Goal: Information Seeking & Learning: Learn about a topic

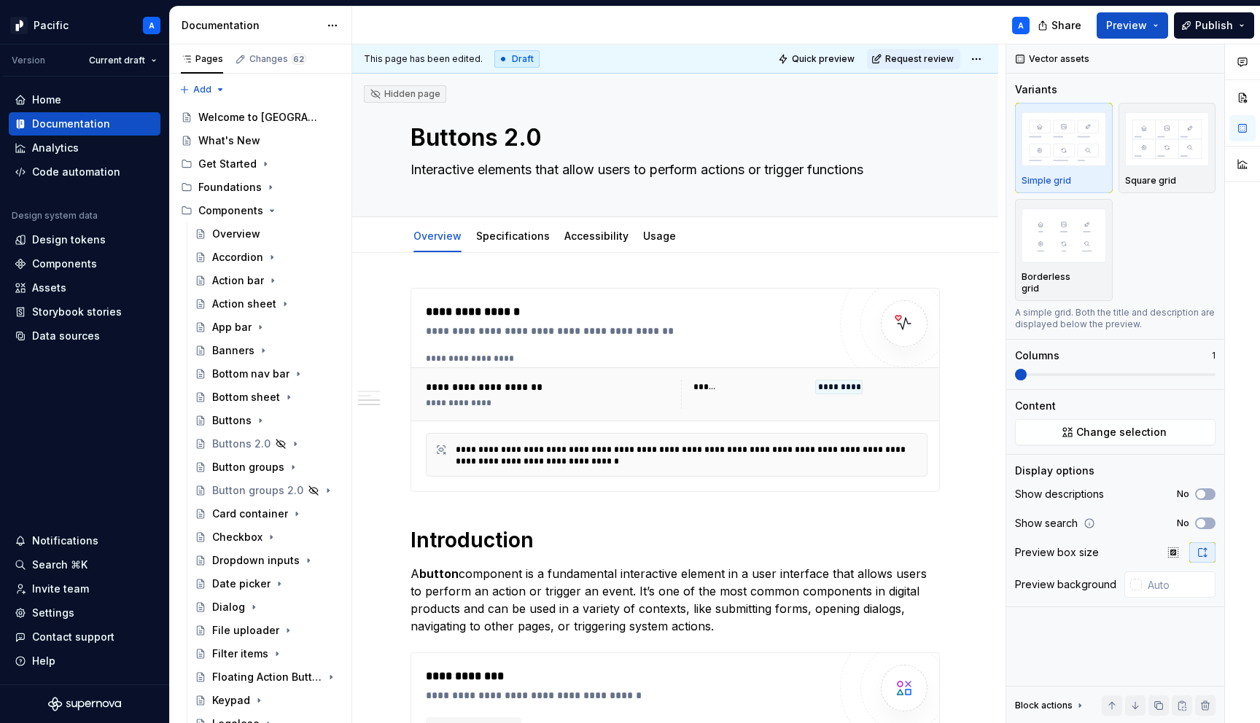
scroll to position [1009, 0]
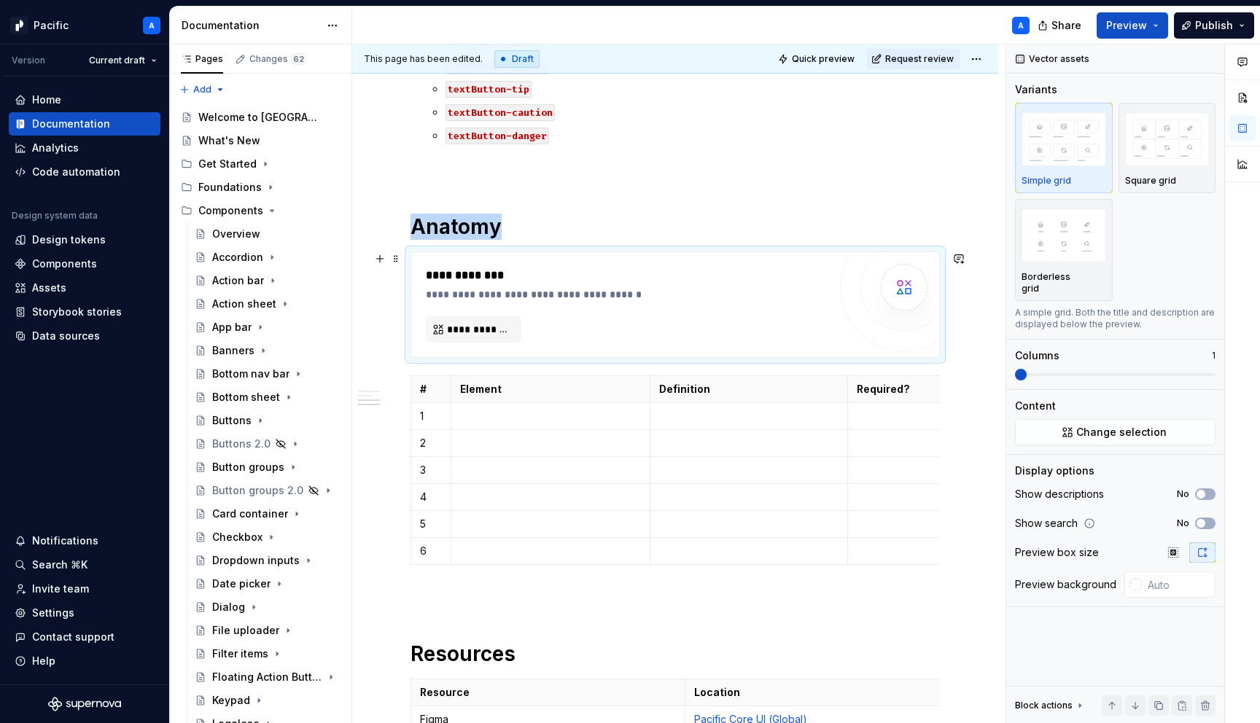
click at [459, 259] on div "**********" at bounding box center [675, 304] width 528 height 105
click at [232, 356] on div "Banners" at bounding box center [233, 350] width 42 height 15
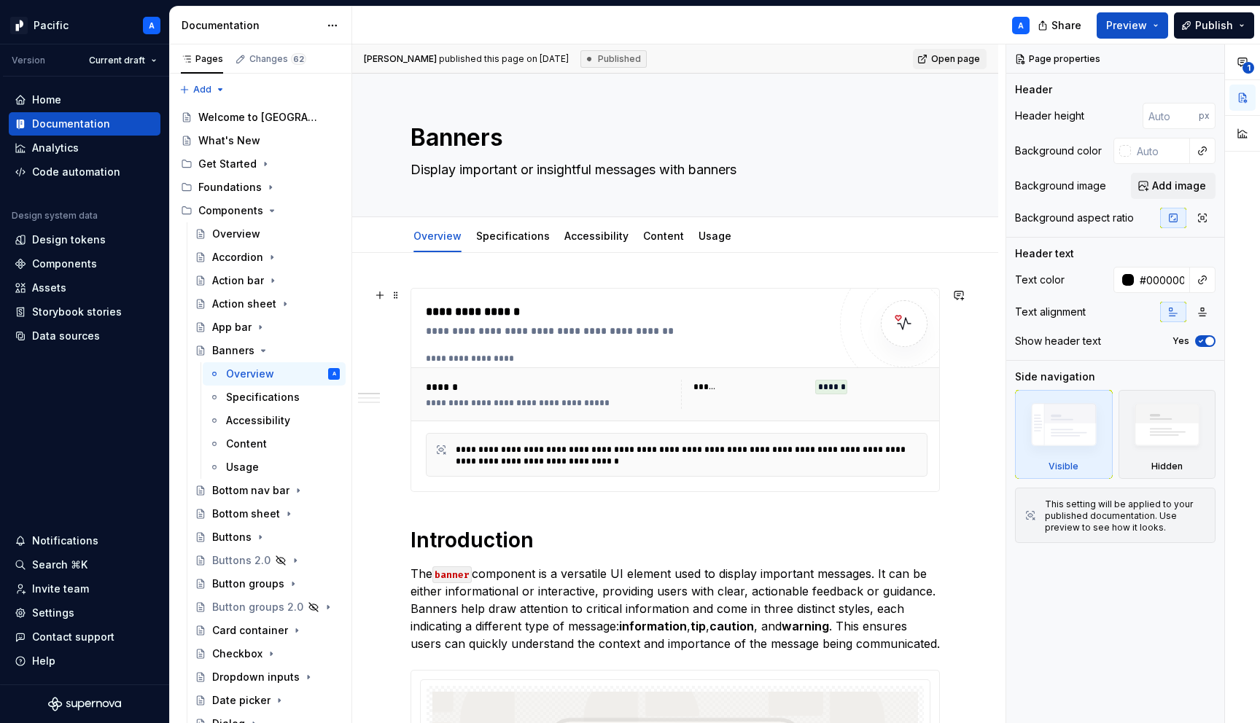
click at [519, 350] on div "**********" at bounding box center [627, 390] width 403 height 174
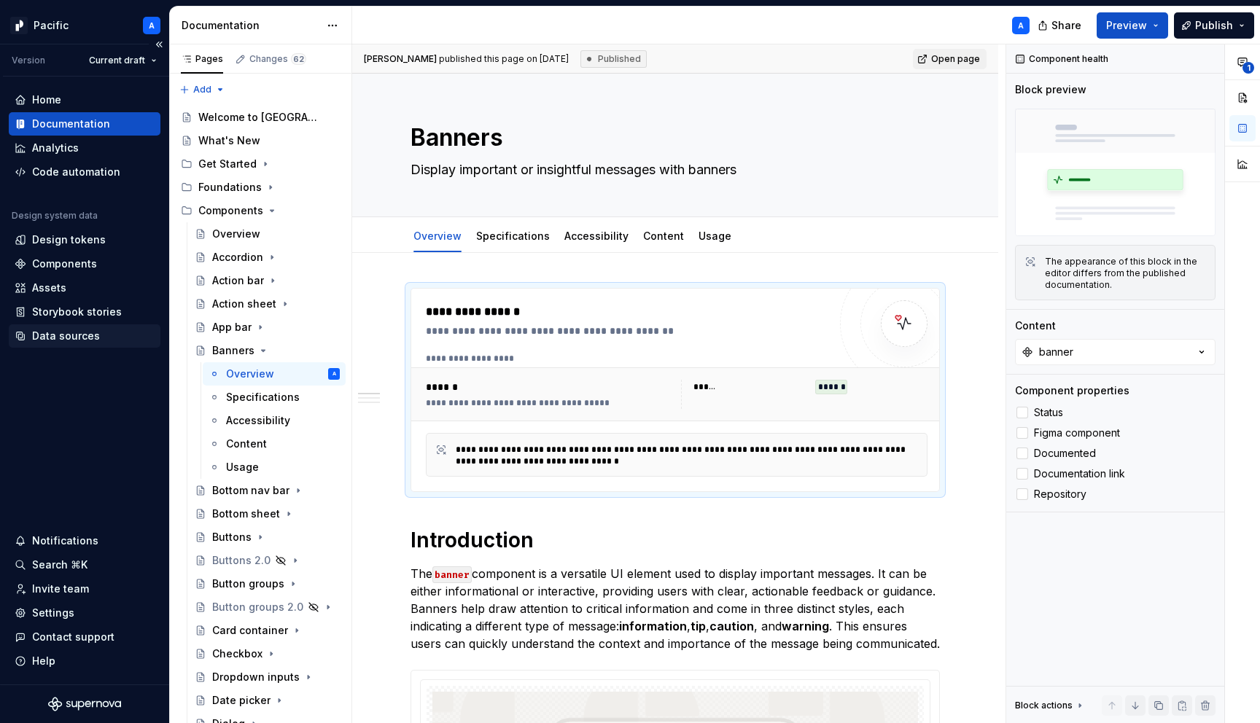
click at [95, 340] on div "Data sources" at bounding box center [66, 336] width 68 height 15
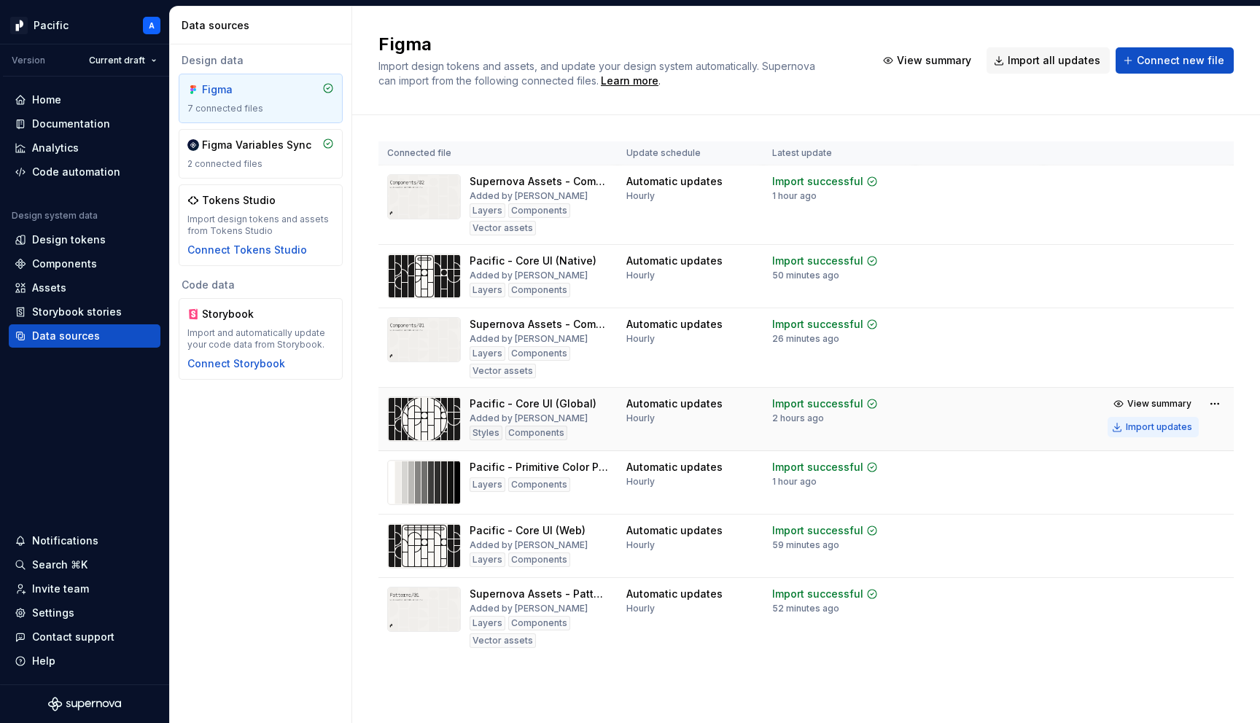
click at [1174, 426] on div "Import updates" at bounding box center [1159, 428] width 66 height 12
click at [97, 119] on div "Documentation" at bounding box center [71, 124] width 78 height 15
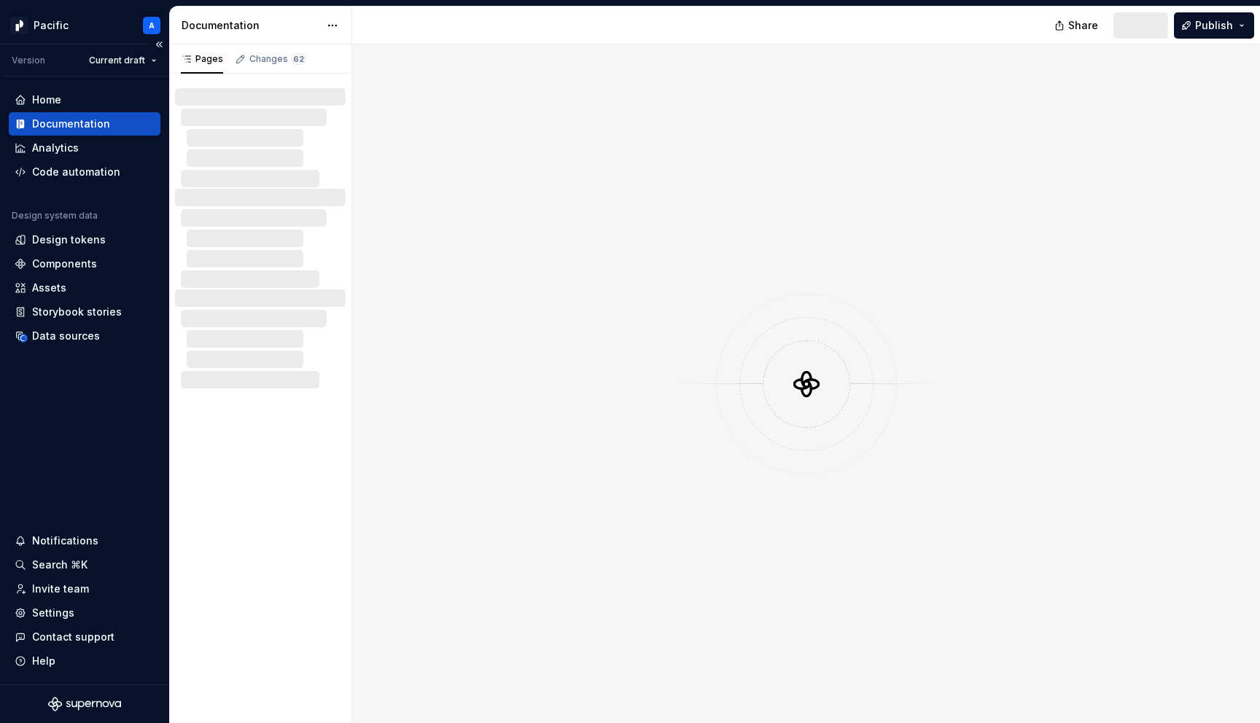
type textarea "*"
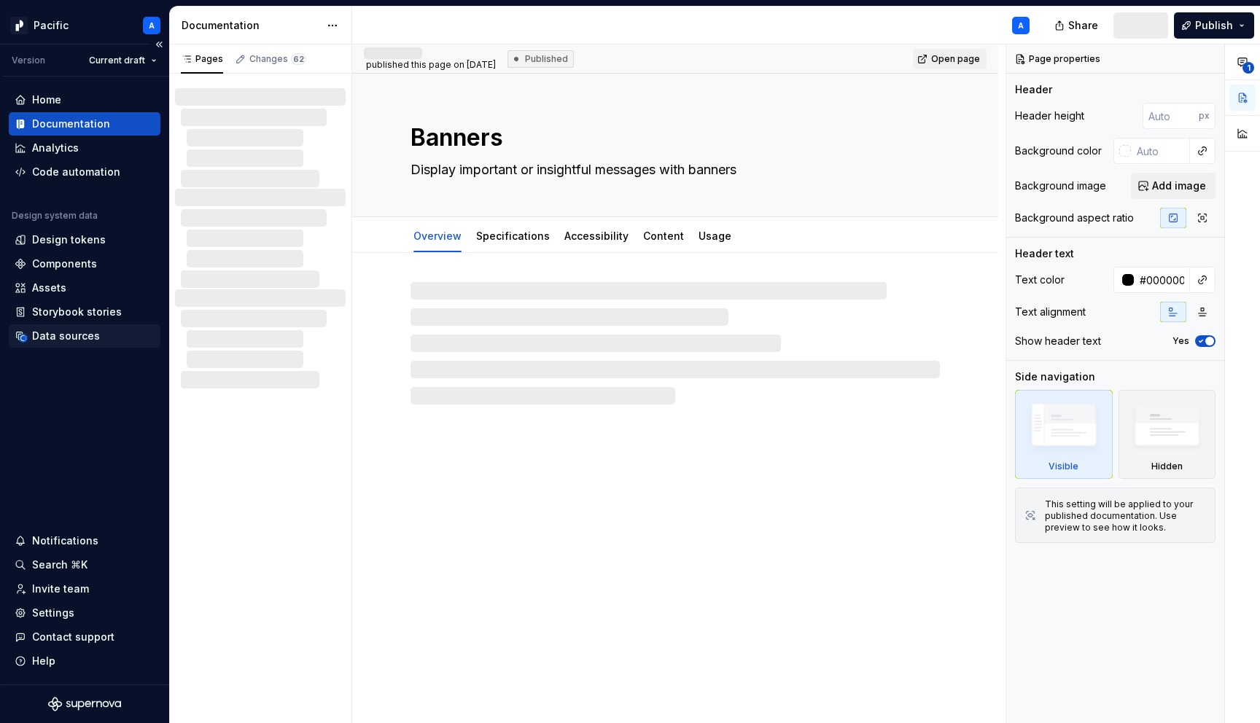
click at [53, 335] on div "Data sources" at bounding box center [66, 336] width 68 height 15
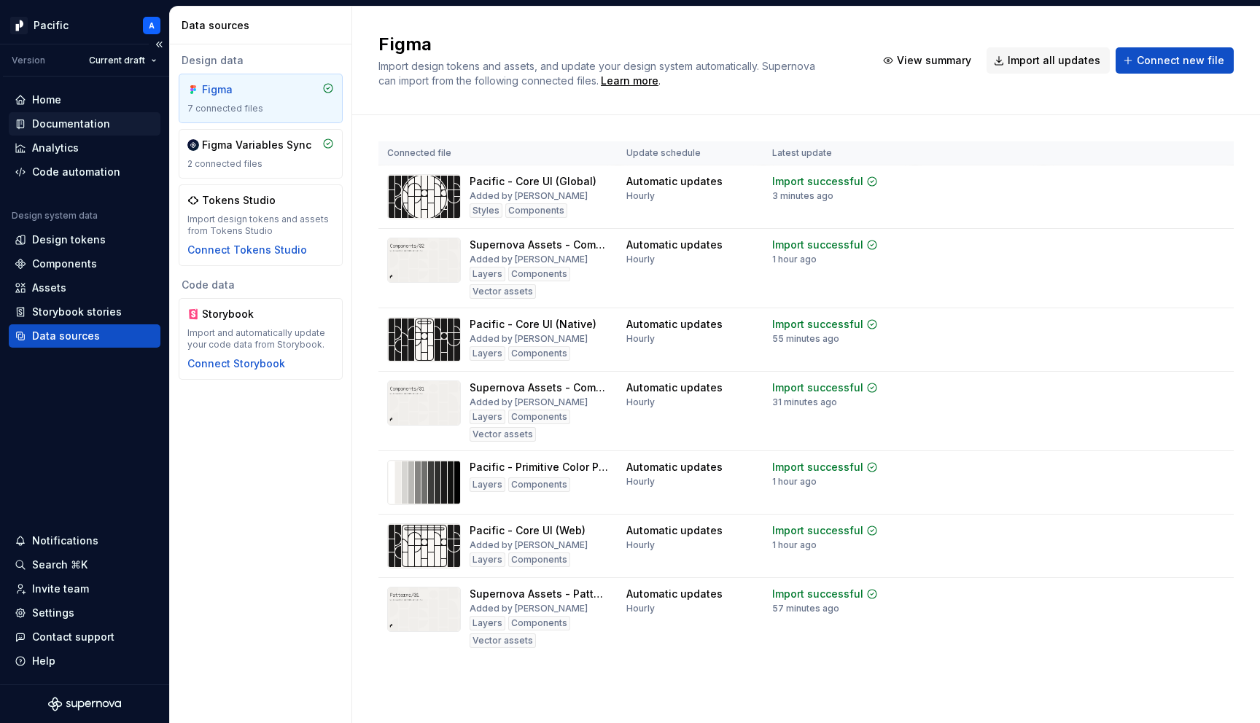
click at [45, 127] on div "Documentation" at bounding box center [71, 124] width 78 height 15
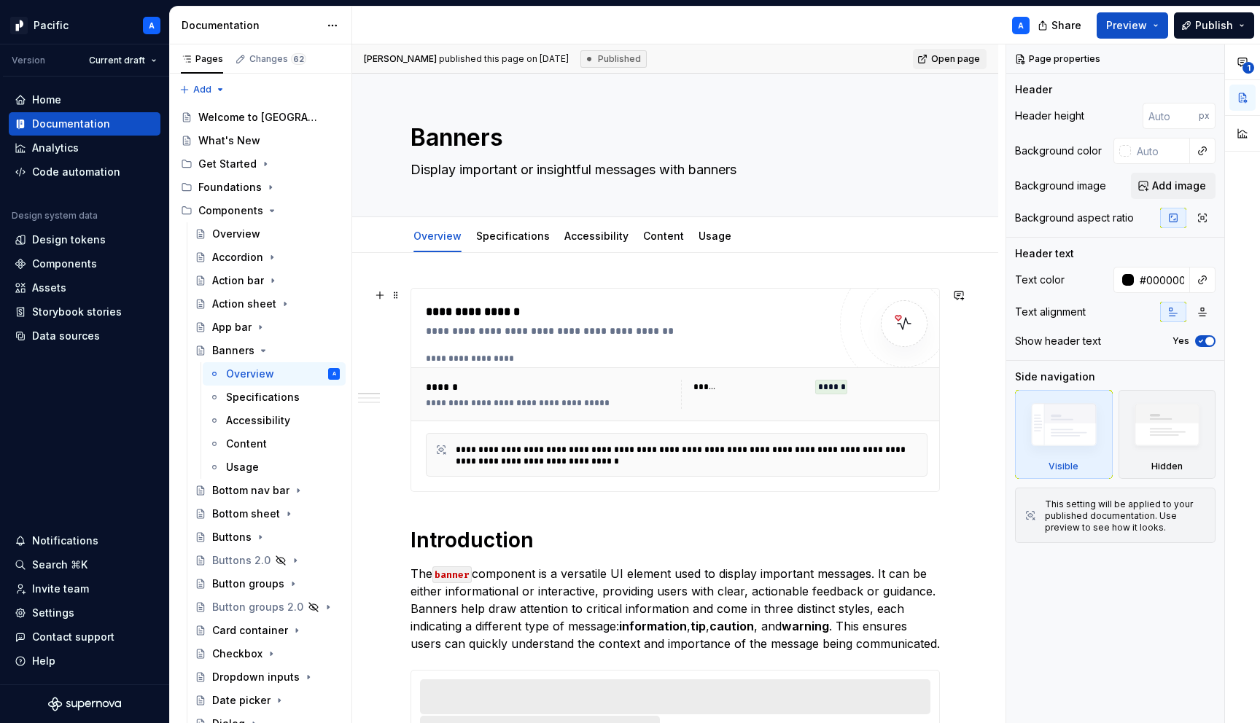
click at [519, 336] on div "**********" at bounding box center [631, 331] width 410 height 15
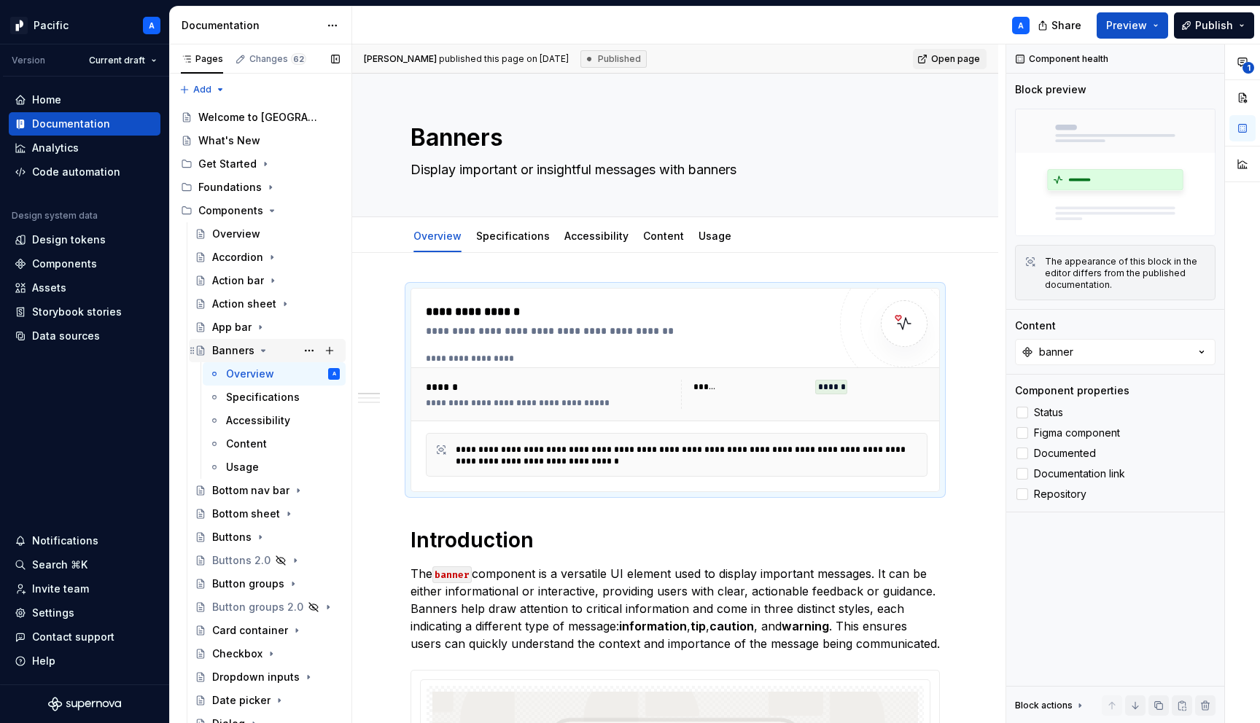
click at [260, 347] on icon "Page tree" at bounding box center [263, 351] width 12 height 12
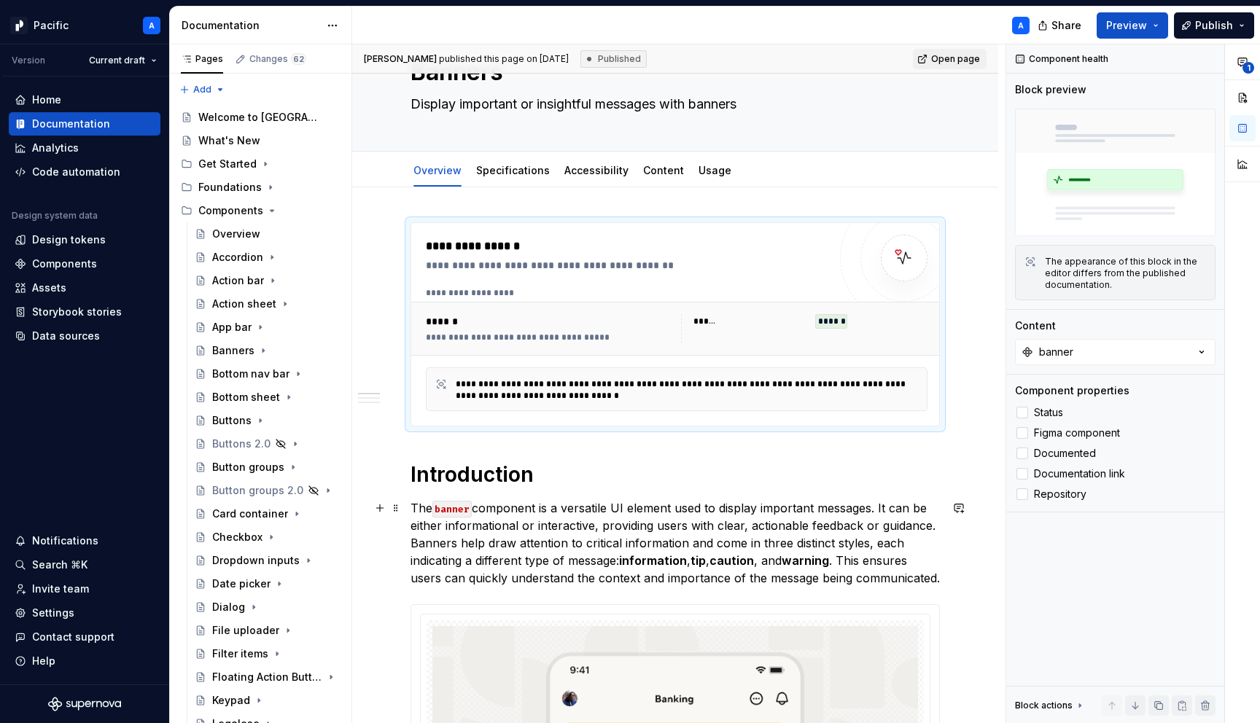
scroll to position [73, 0]
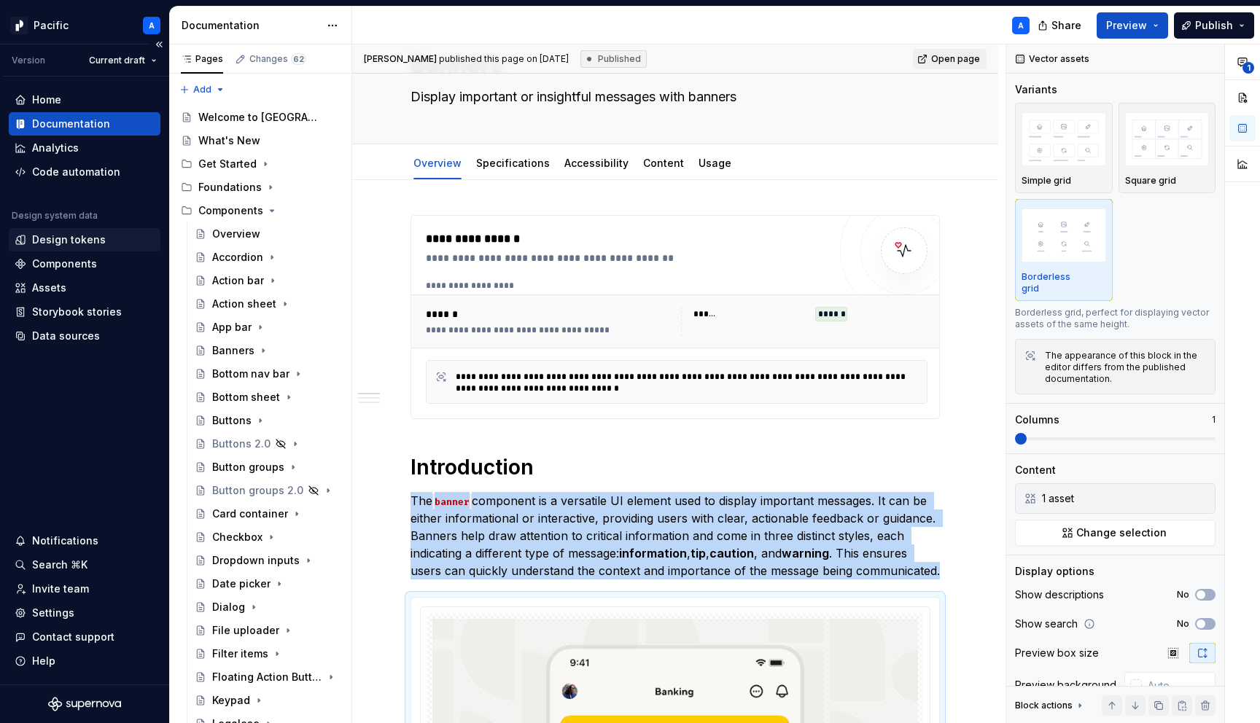
click at [93, 238] on div "Design tokens" at bounding box center [69, 240] width 74 height 15
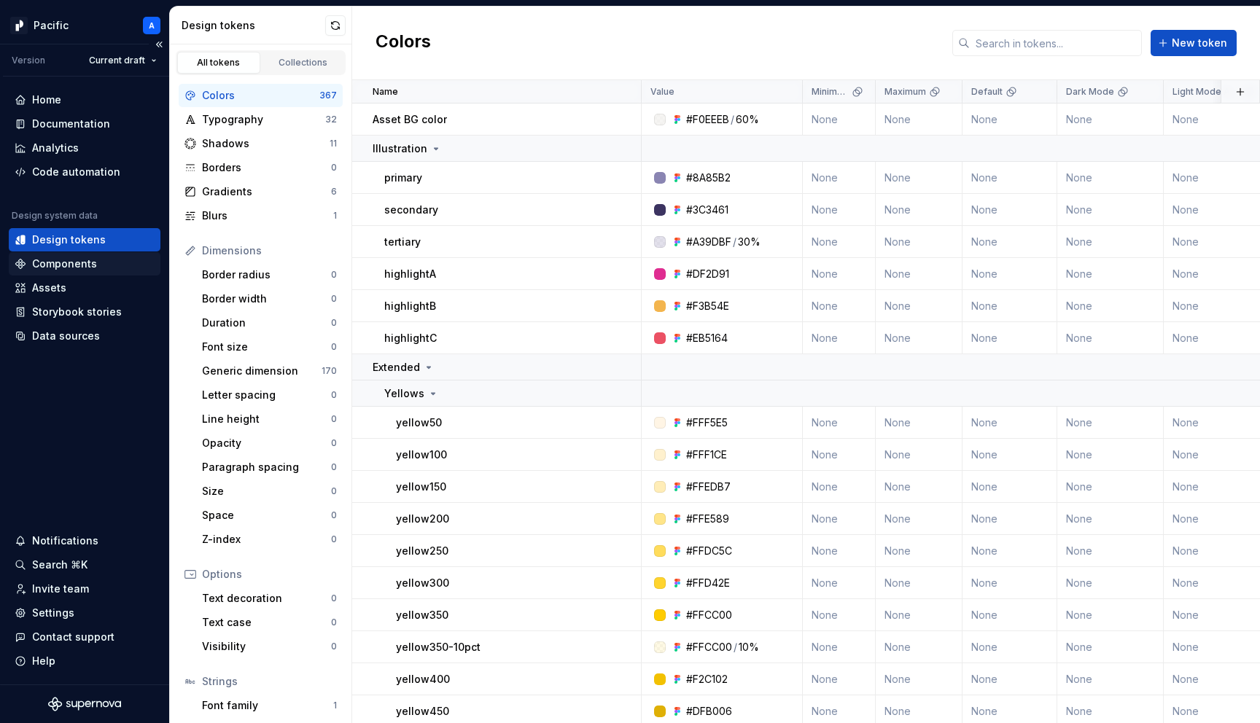
click at [108, 271] on div "Components" at bounding box center [85, 263] width 152 height 23
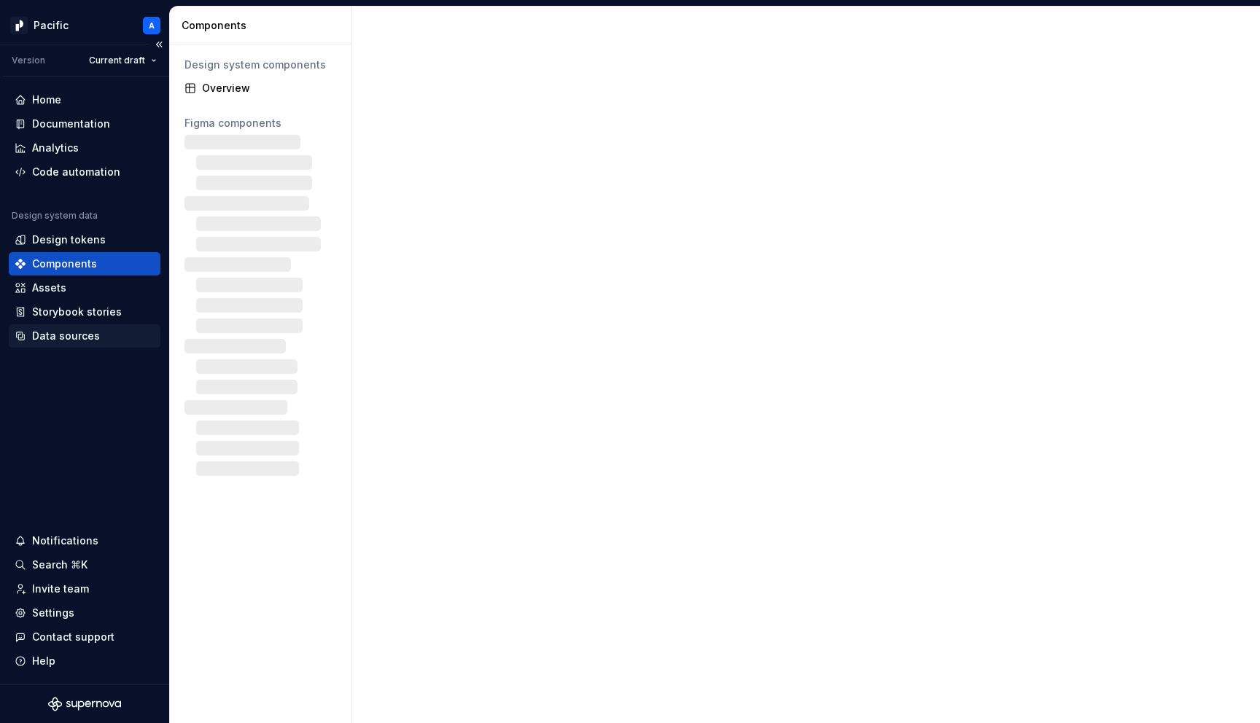
click at [89, 341] on div "Data sources" at bounding box center [66, 336] width 68 height 15
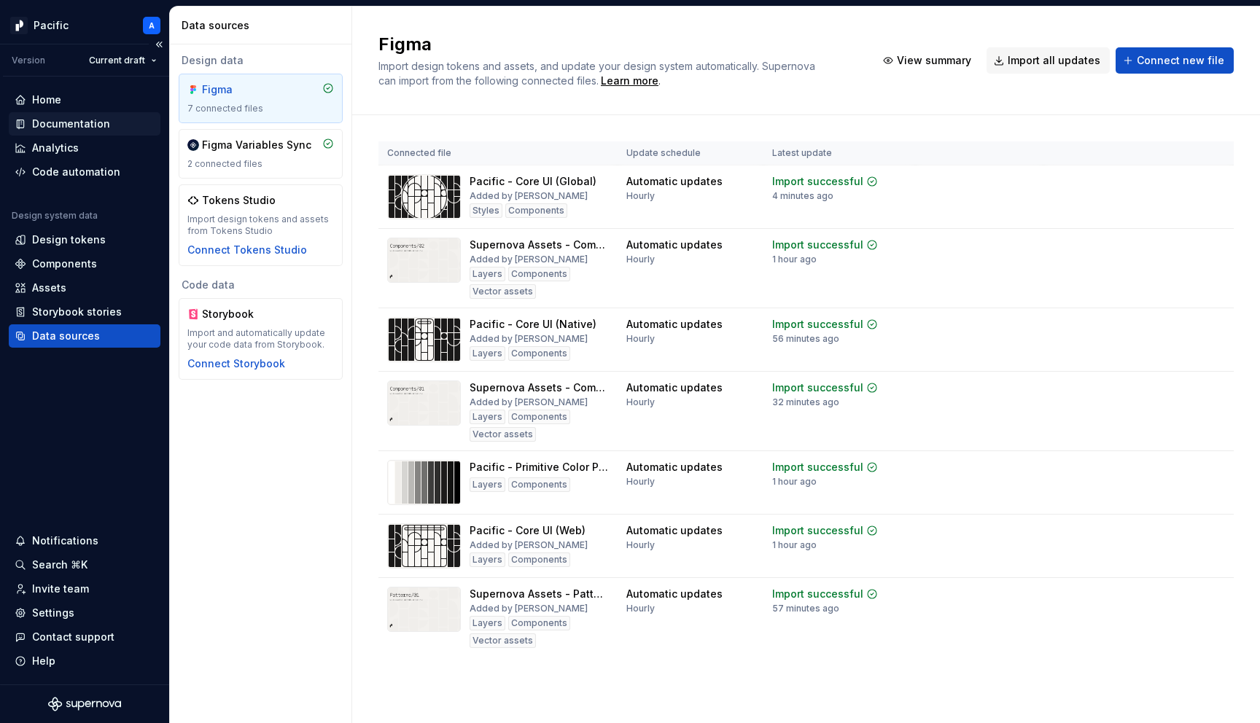
click at [93, 117] on div "Documentation" at bounding box center [71, 124] width 78 height 15
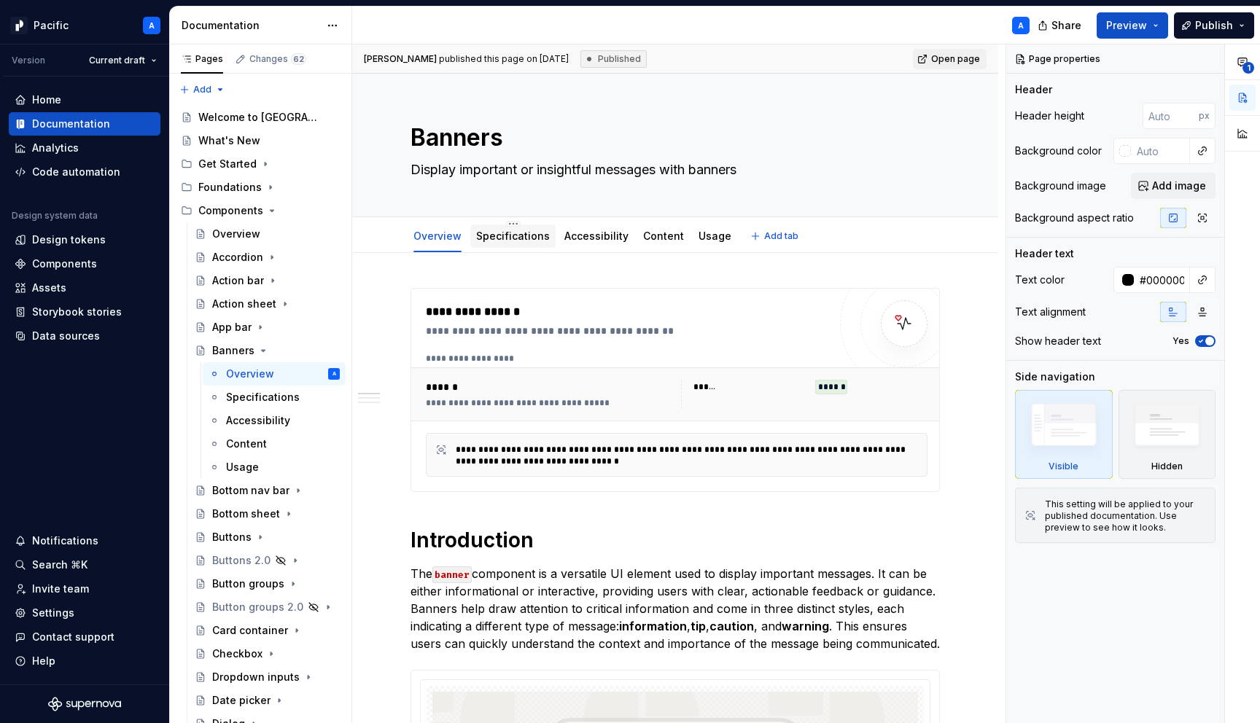
click at [529, 241] on link "Specifications" at bounding box center [513, 236] width 74 height 12
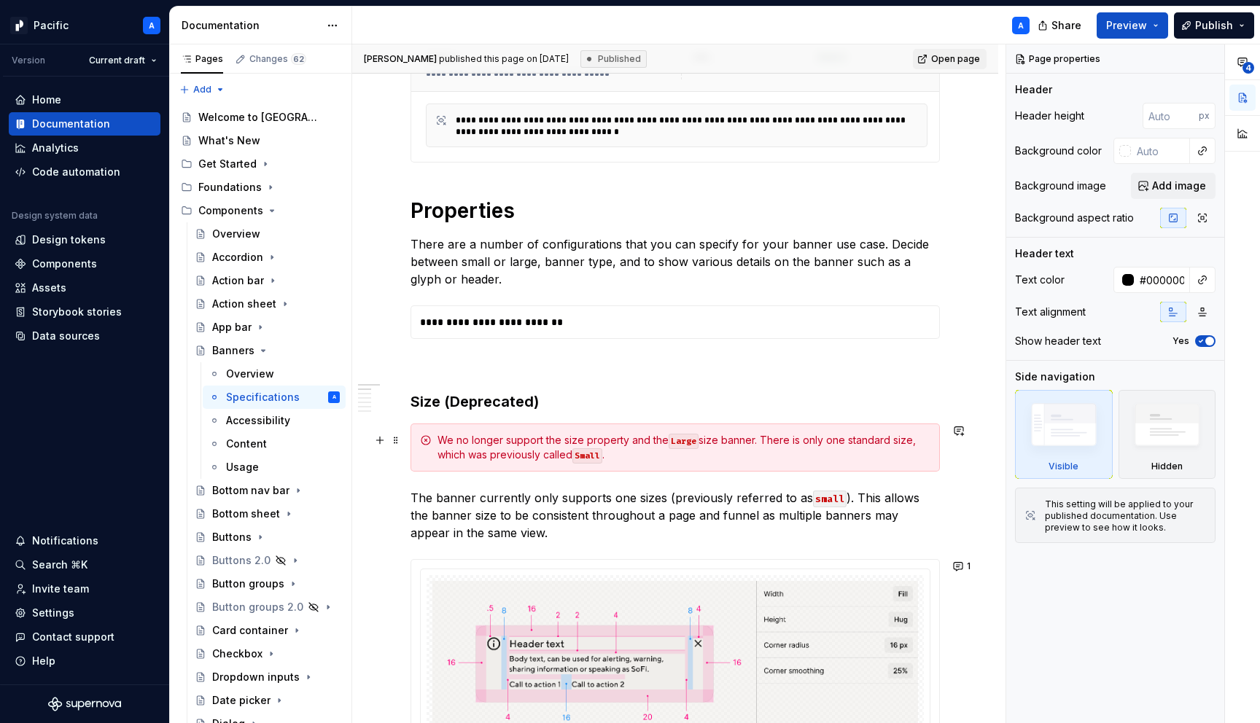
scroll to position [396, 0]
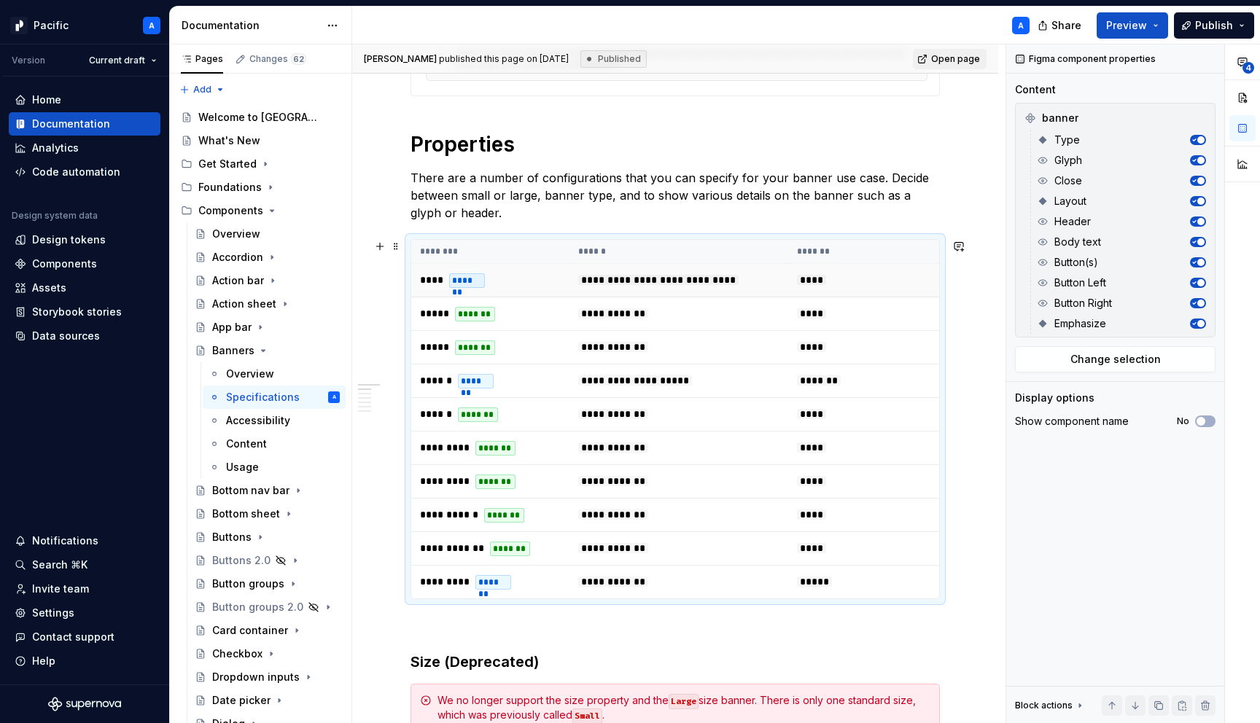
click at [605, 284] on span "**********" at bounding box center [658, 280] width 160 height 10
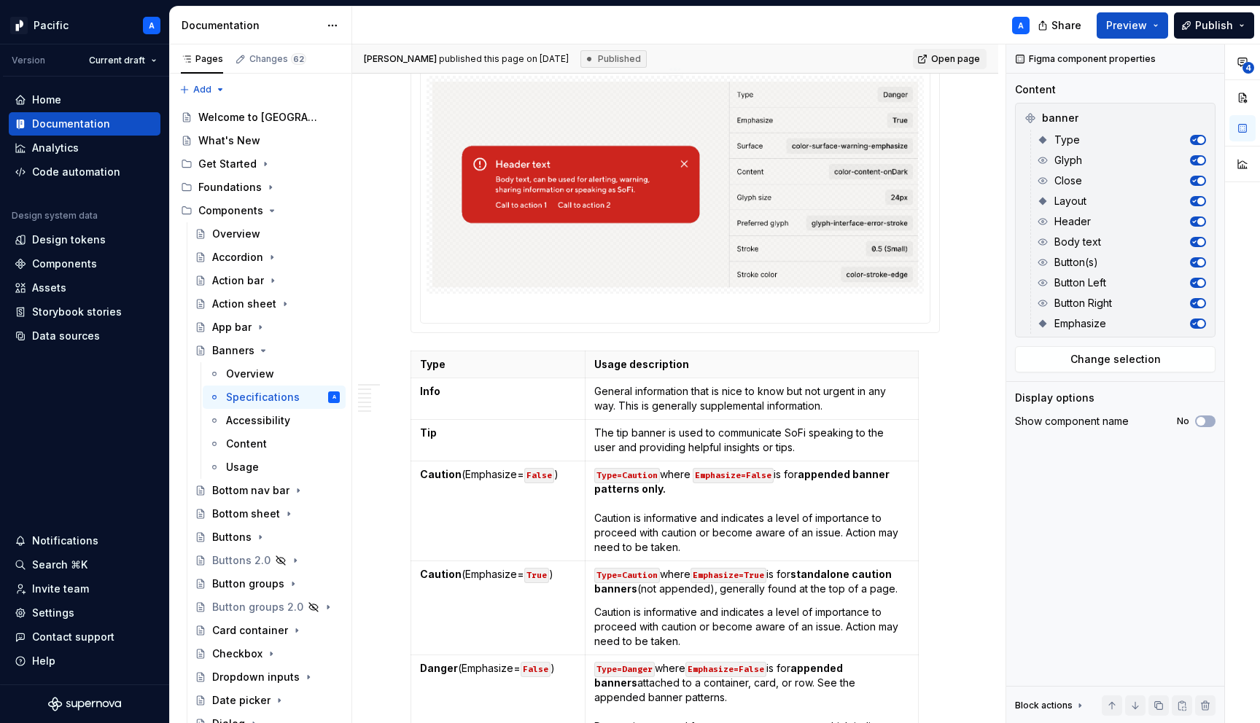
scroll to position [2851, 0]
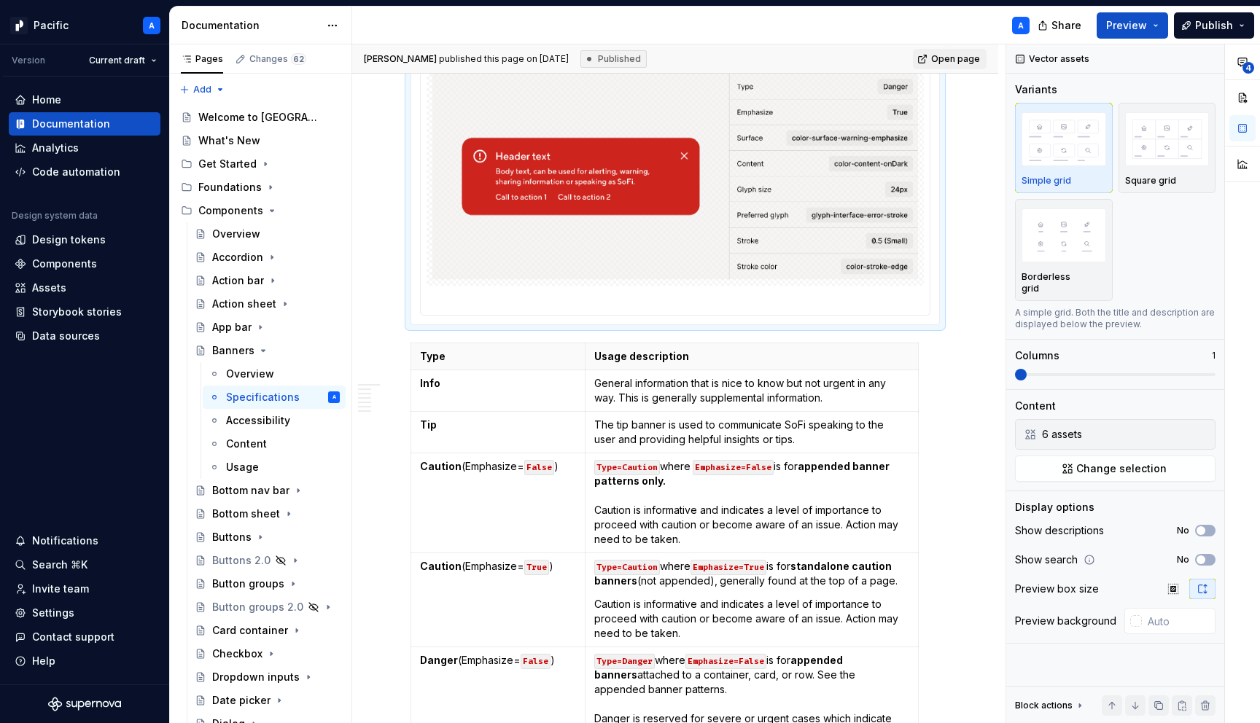
click at [674, 173] on img at bounding box center [675, 177] width 486 height 206
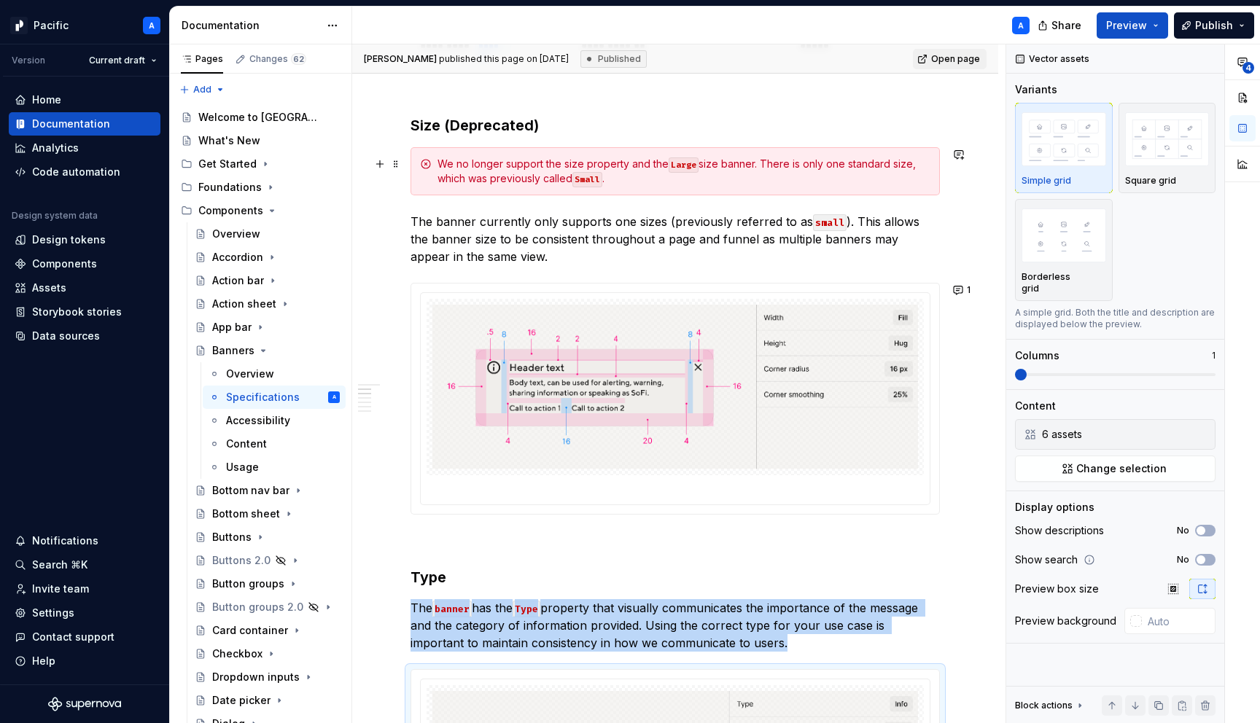
scroll to position [930, 0]
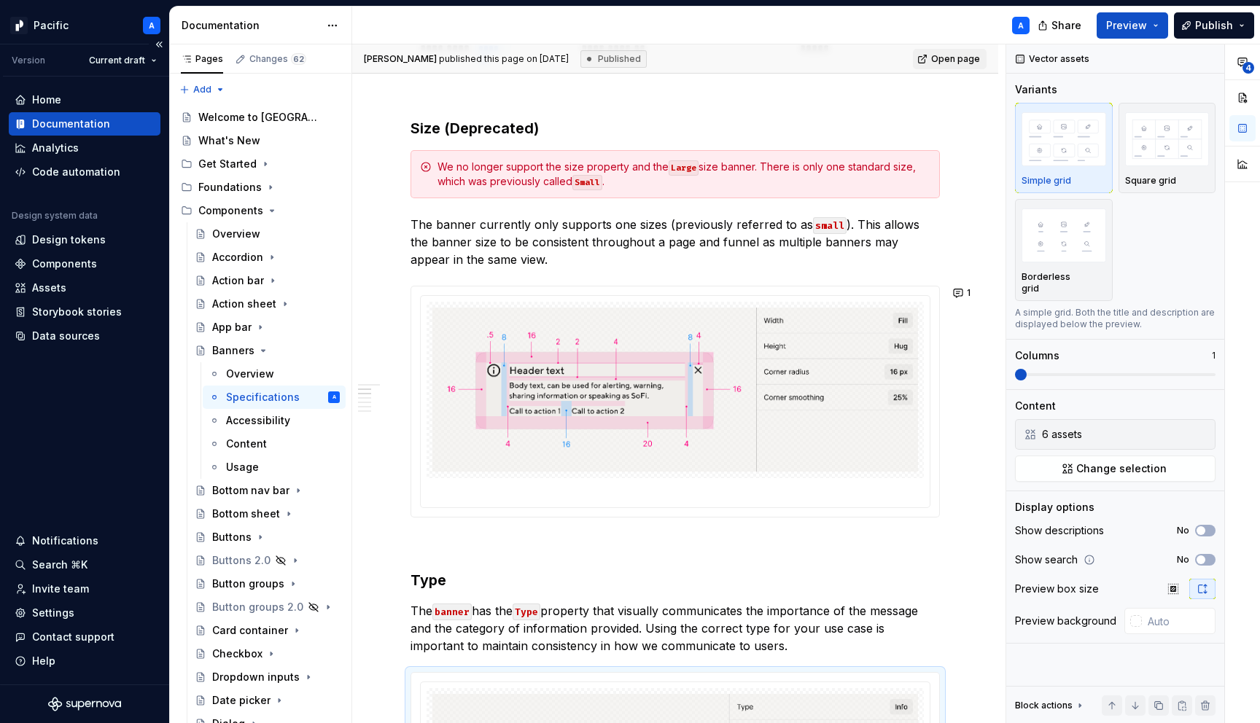
type textarea "*"
